Goal: Task Accomplishment & Management: Use online tool/utility

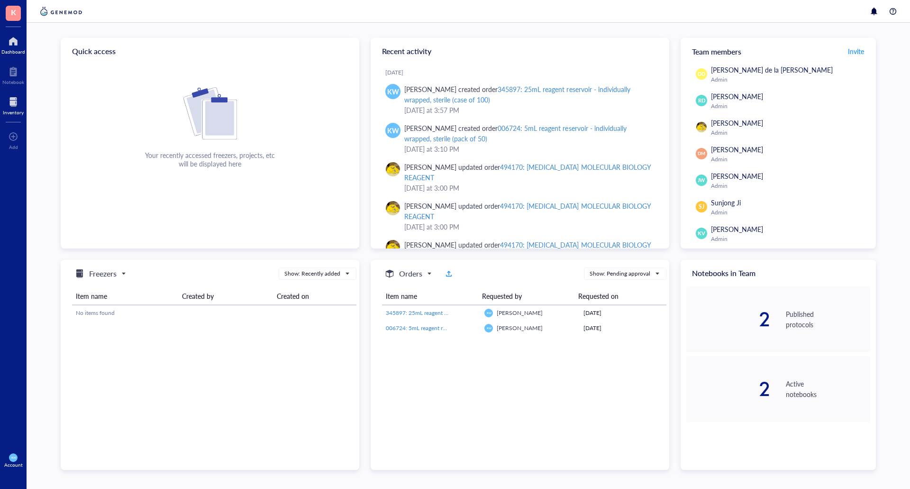
click at [10, 107] on div at bounding box center [13, 101] width 21 height 15
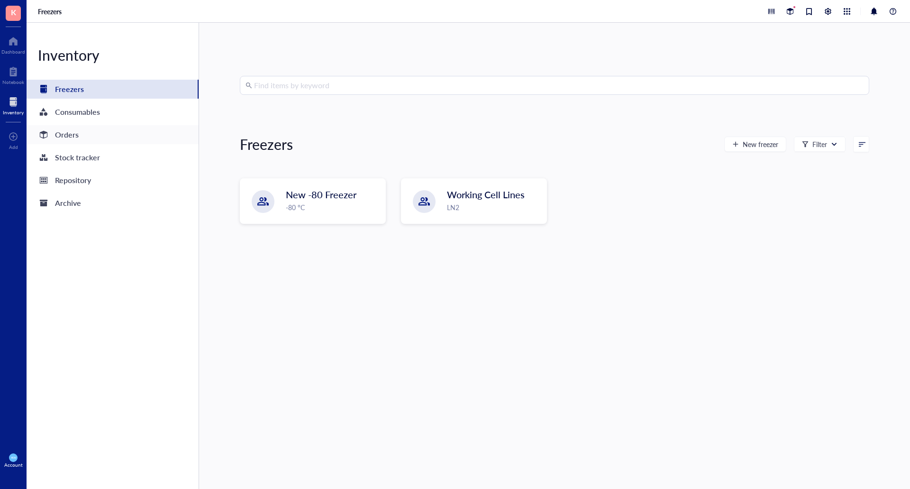
click at [67, 129] on div "Orders" at bounding box center [67, 134] width 24 height 13
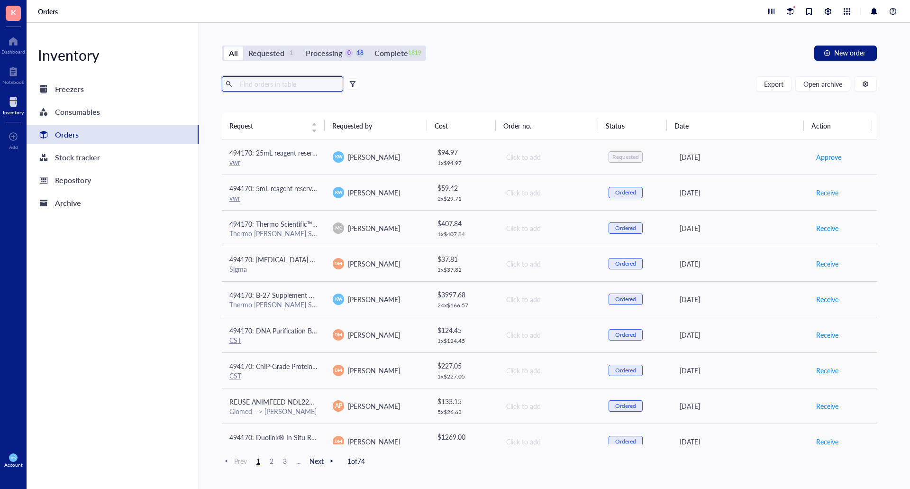
click at [238, 80] on input "text" at bounding box center [287, 84] width 103 height 14
type input "biostore"
